Goal: Task Accomplishment & Management: Manage account settings

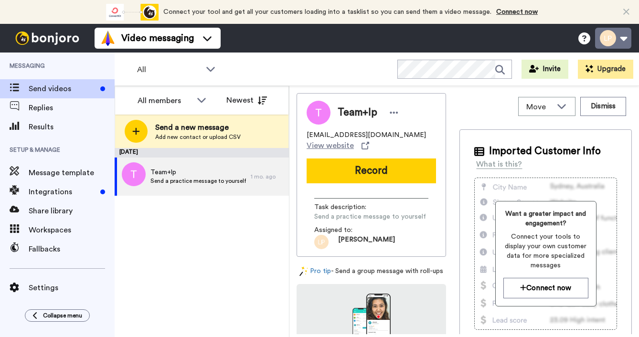
click at [610, 45] on button at bounding box center [613, 38] width 36 height 21
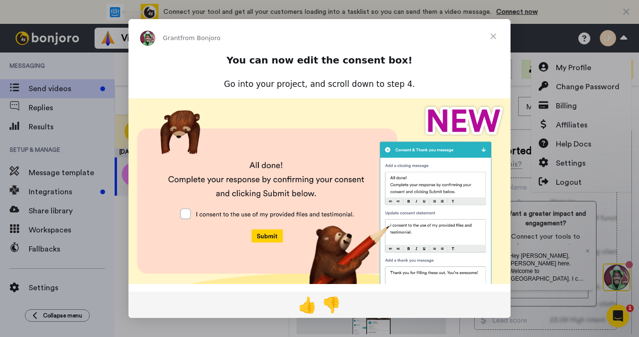
click at [496, 34] on span "Close" at bounding box center [493, 36] width 34 height 34
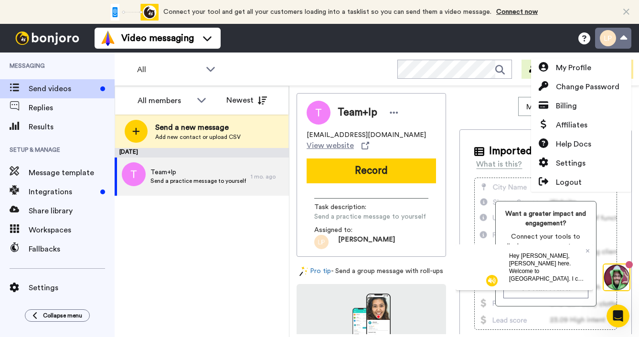
click at [604, 41] on button at bounding box center [613, 38] width 36 height 21
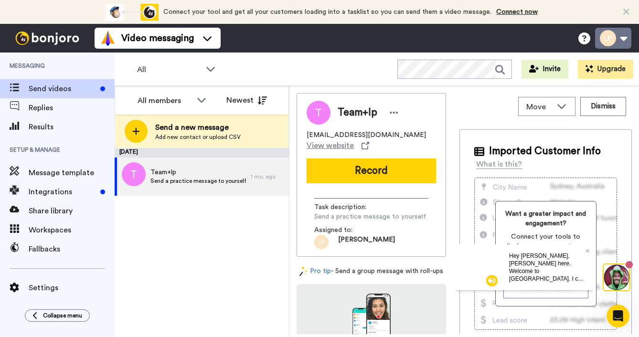
click at [604, 41] on button at bounding box center [613, 38] width 36 height 21
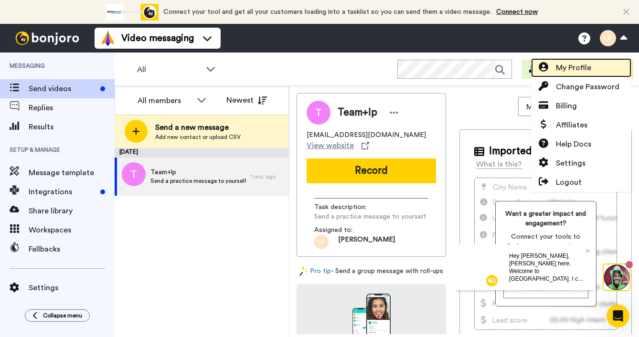
click at [589, 68] on span "My Profile" at bounding box center [573, 67] width 35 height 11
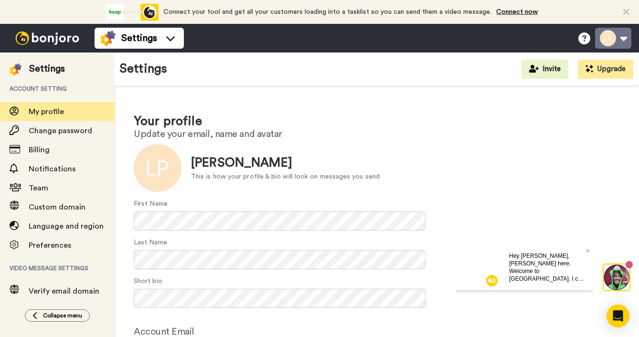
click at [620, 42] on button at bounding box center [613, 38] width 36 height 21
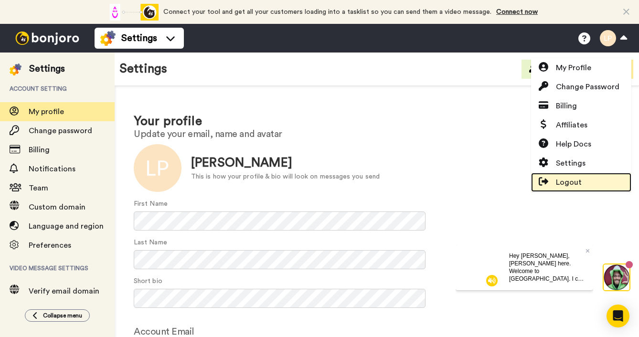
click at [563, 182] on span "Logout" at bounding box center [569, 182] width 26 height 11
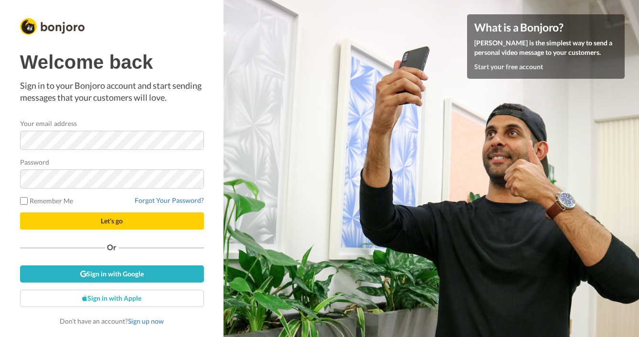
click at [639, 142] on com-1password-button at bounding box center [639, 168] width 0 height 337
